Goal: Task Accomplishment & Management: Manage account settings

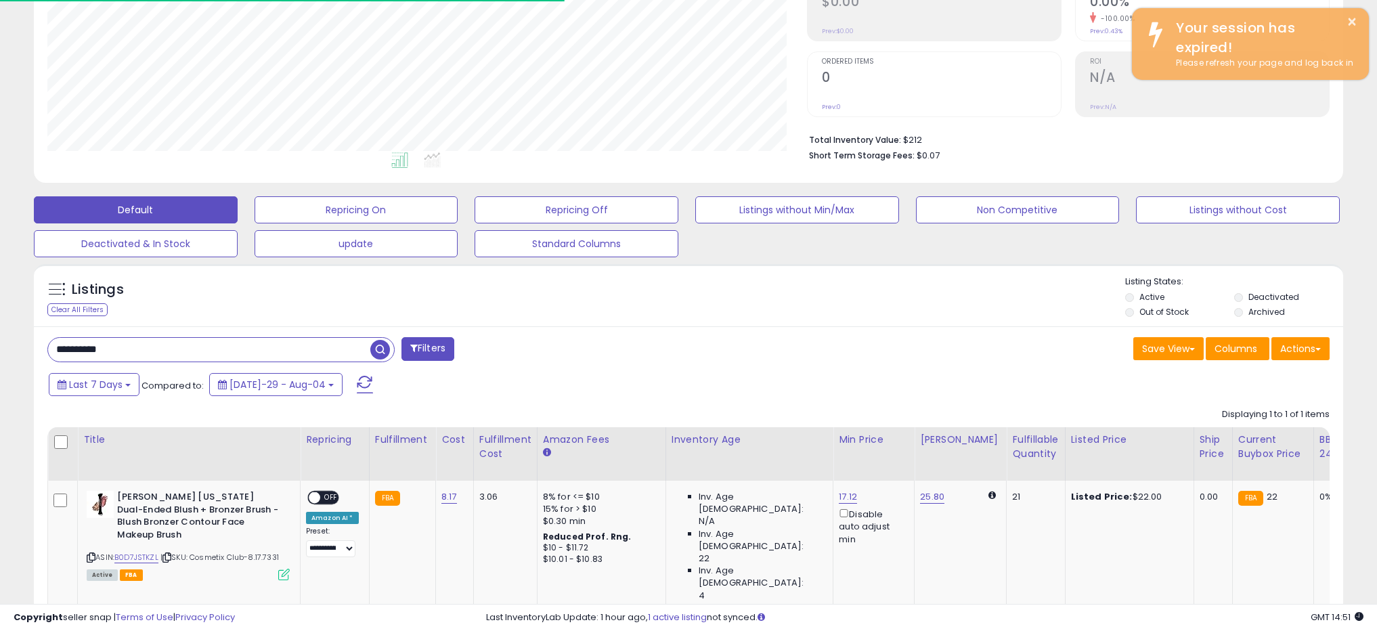
scroll to position [278, 760]
